Goal: Complete application form: Complete application form

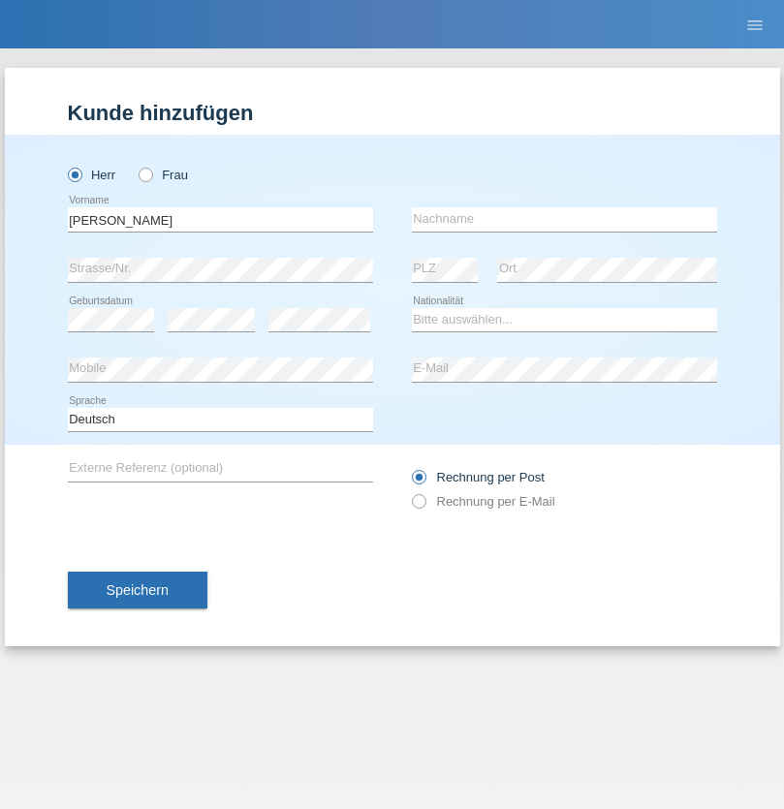
type input "[PERSON_NAME]"
click at [564, 219] on input "text" at bounding box center [564, 219] width 305 height 24
type input "Conceição"
select select "PT"
select select "C"
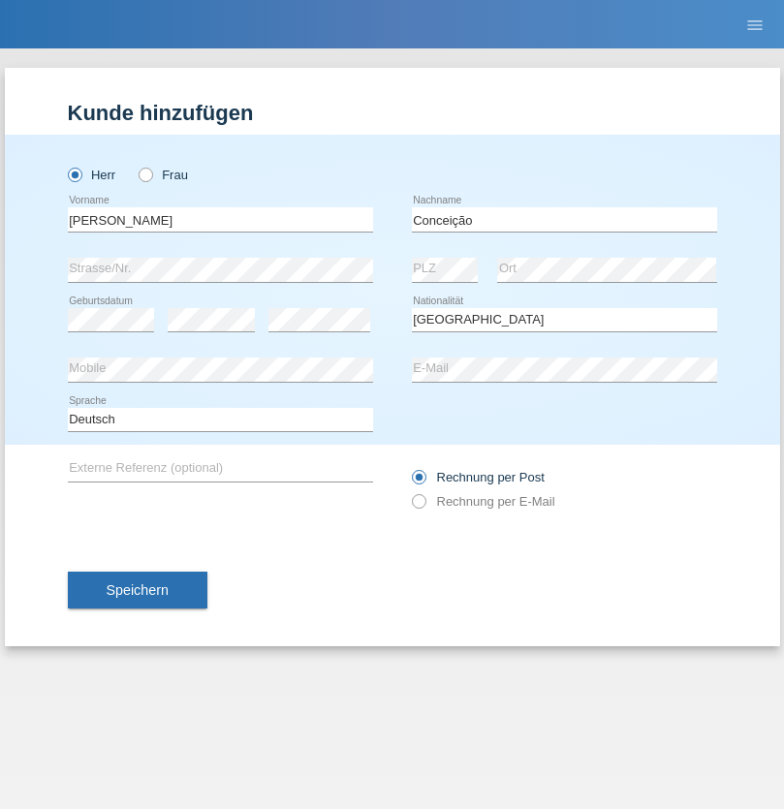
select select "01"
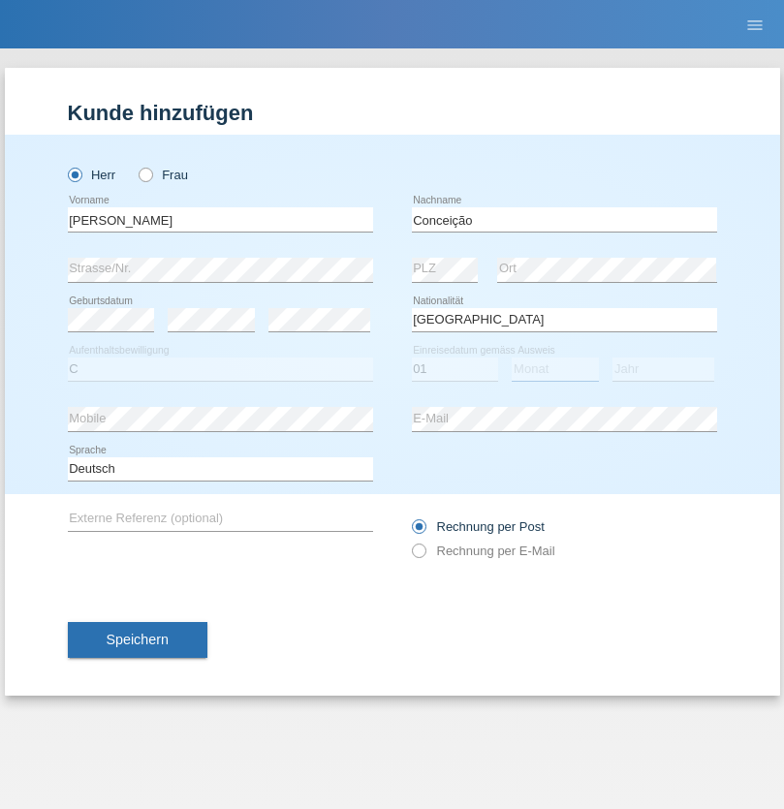
select select "01"
select select "2005"
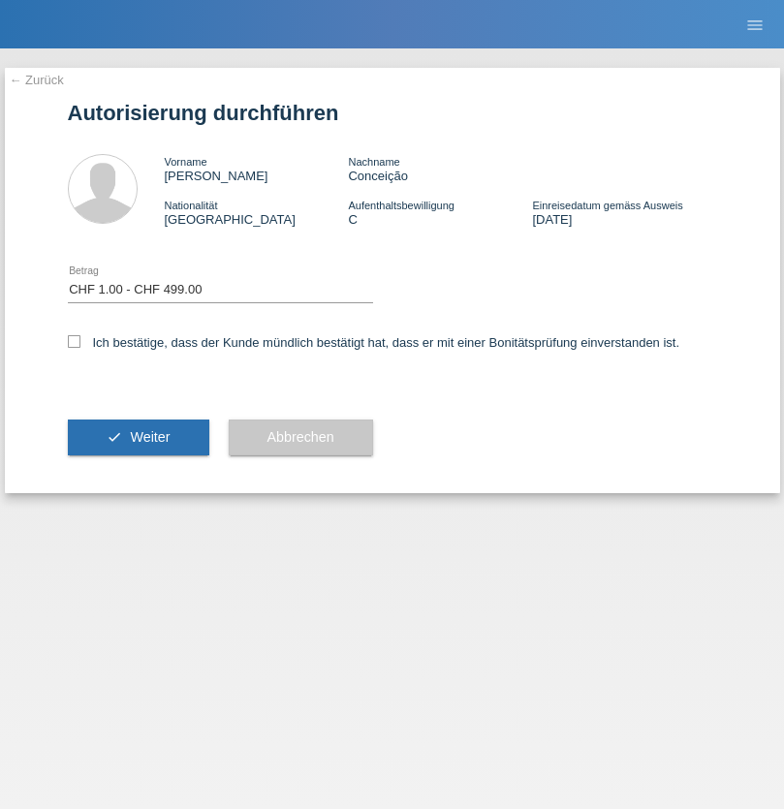
select select "1"
checkbox input "true"
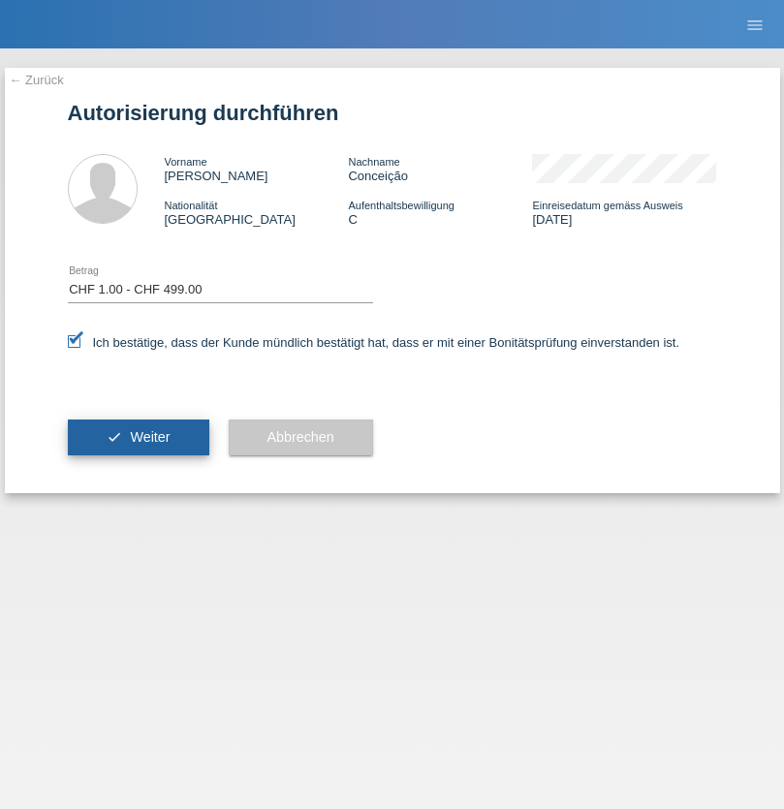
click at [138, 437] on span "Weiter" at bounding box center [150, 437] width 40 height 16
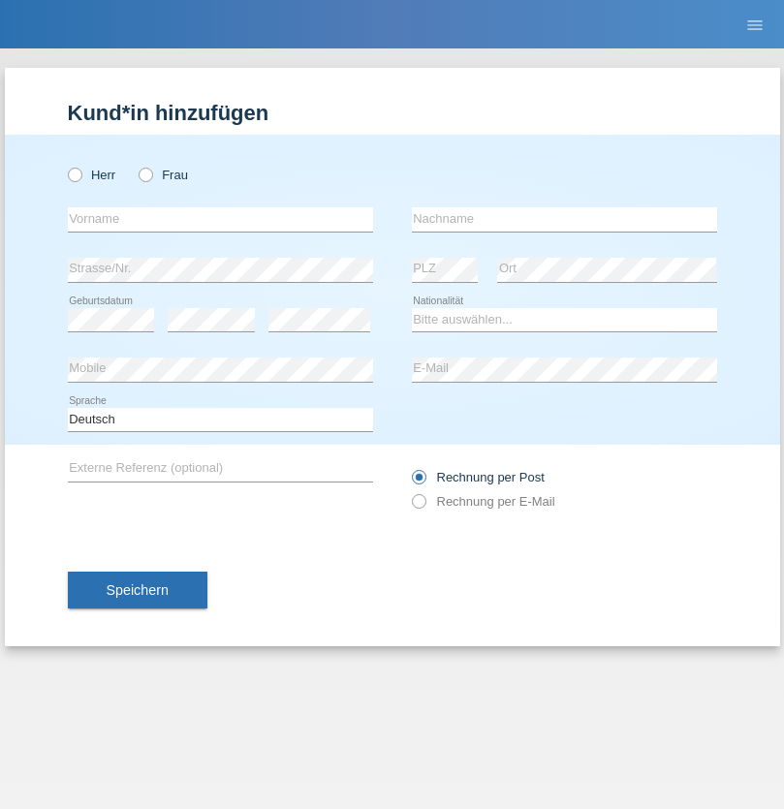
radio input "true"
click at [220, 219] on input "text" at bounding box center [220, 219] width 305 height 24
type input "[PERSON_NAME]"
click at [564, 219] on input "text" at bounding box center [564, 219] width 305 height 24
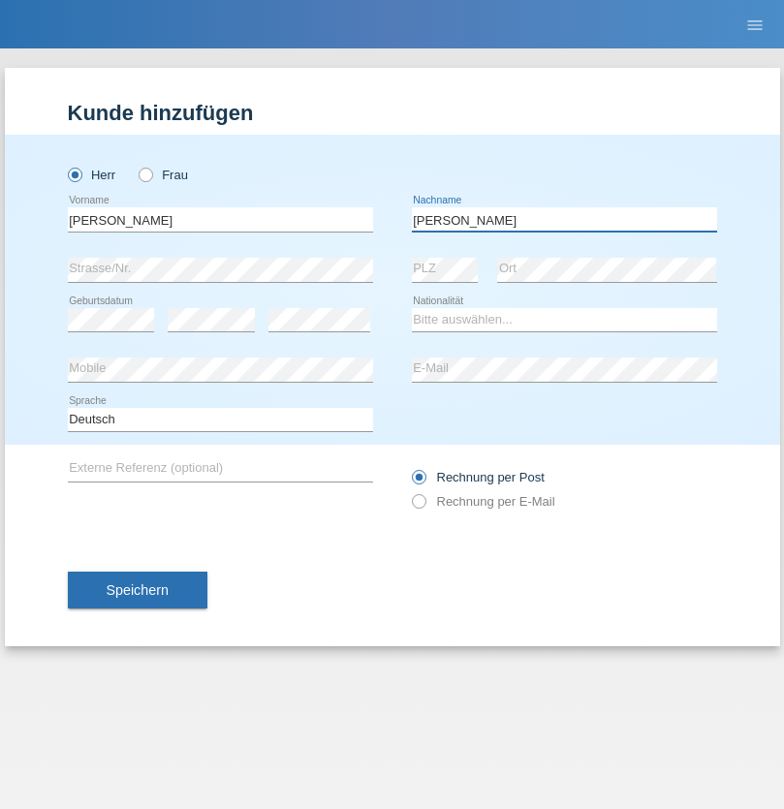
type input "[PERSON_NAME]"
select select "CH"
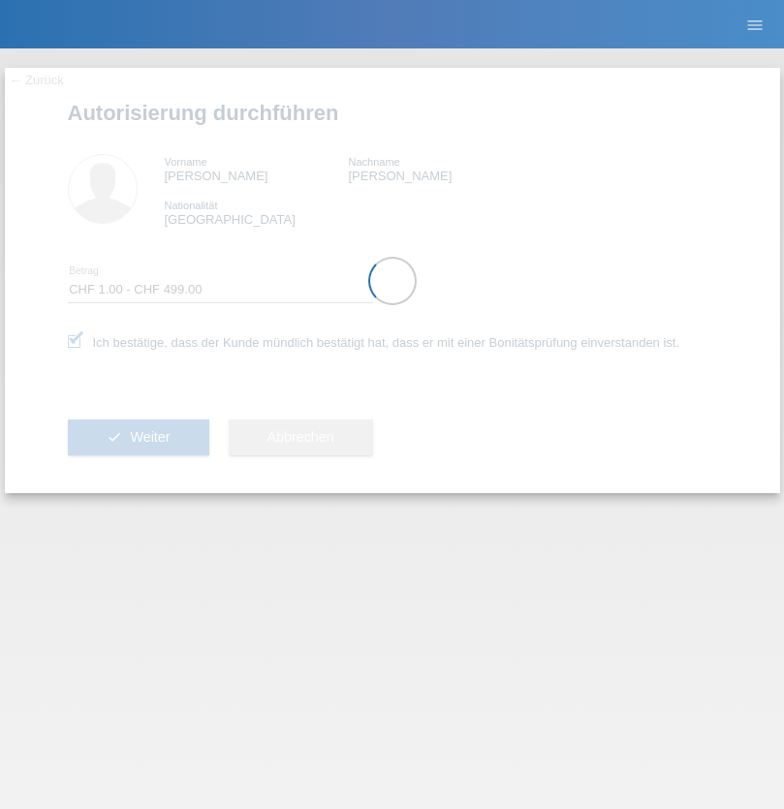
select select "1"
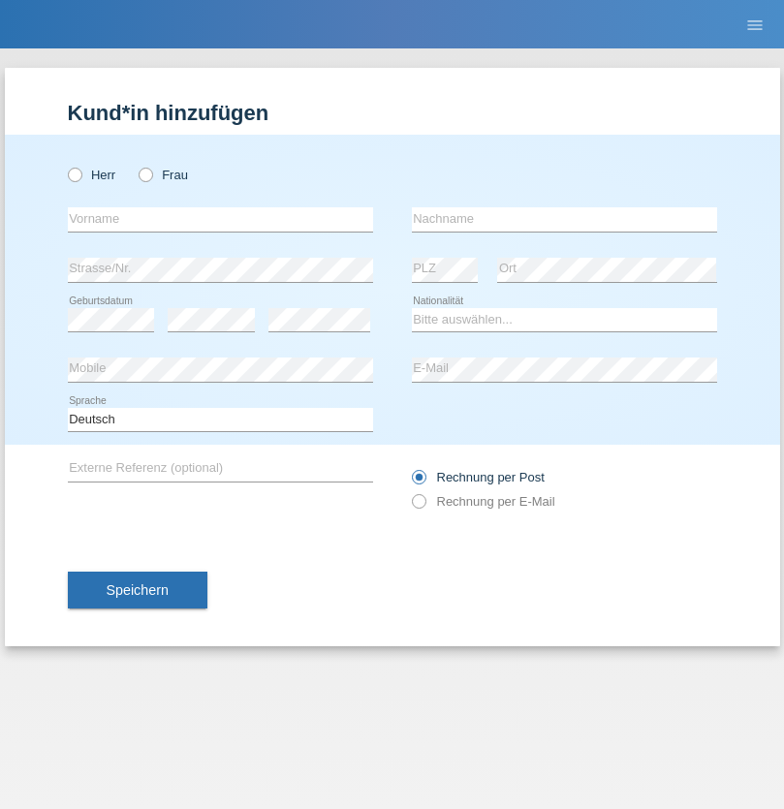
radio input "true"
click at [220, 219] on input "text" at bounding box center [220, 219] width 305 height 24
type input "Laura"
click at [564, 219] on input "text" at bounding box center [564, 219] width 305 height 24
type input "Kamberi"
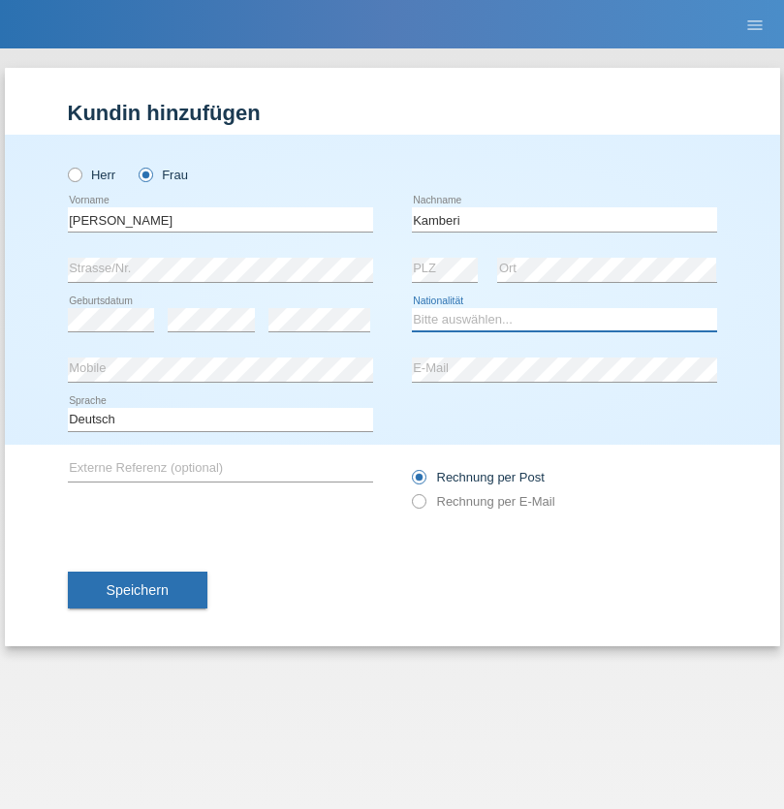
select select "CH"
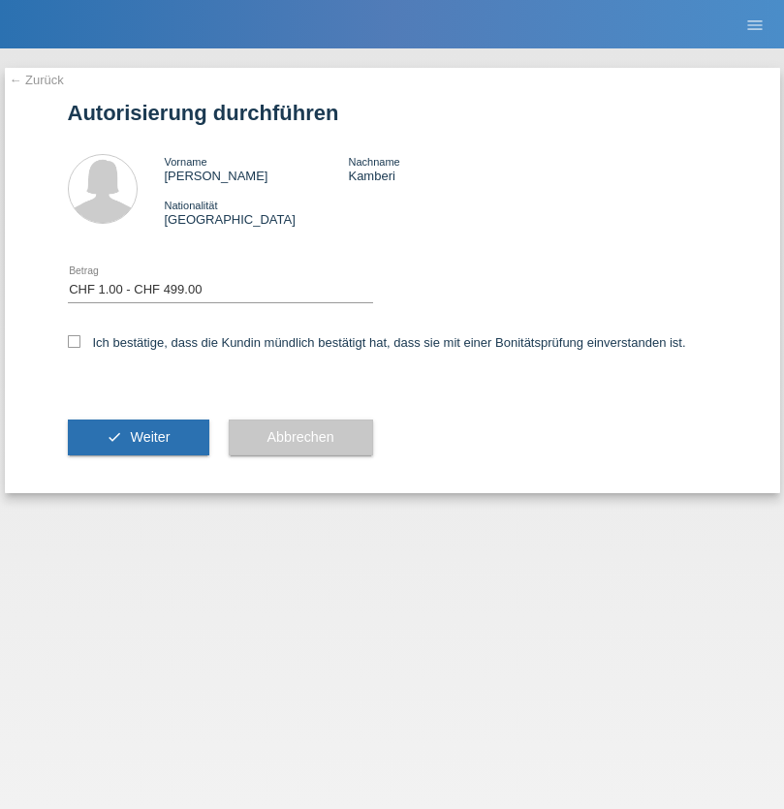
select select "1"
checkbox input "true"
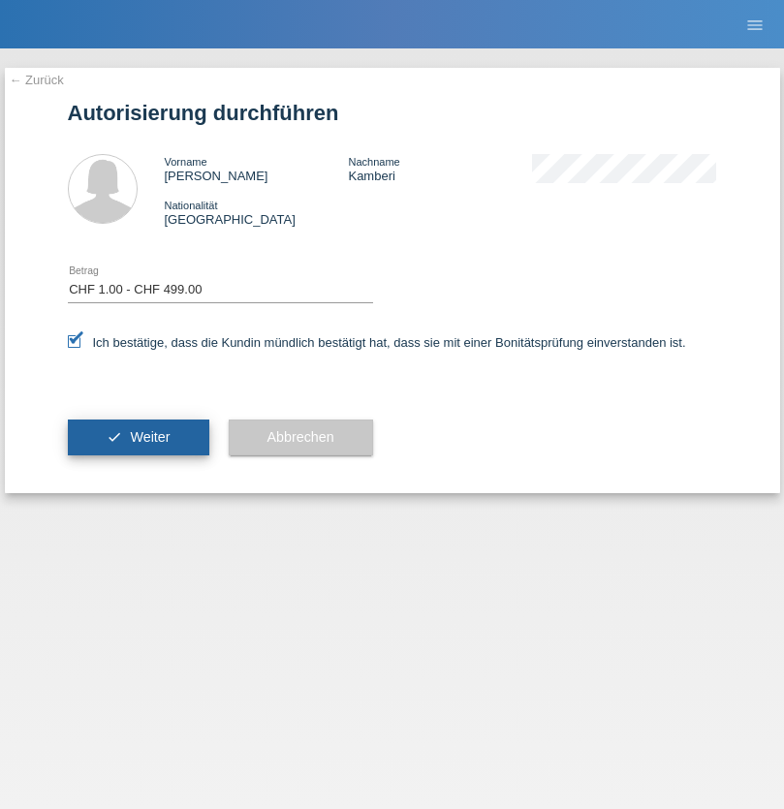
click at [138, 437] on span "Weiter" at bounding box center [150, 437] width 40 height 16
